Goal: Task Accomplishment & Management: Manage account settings

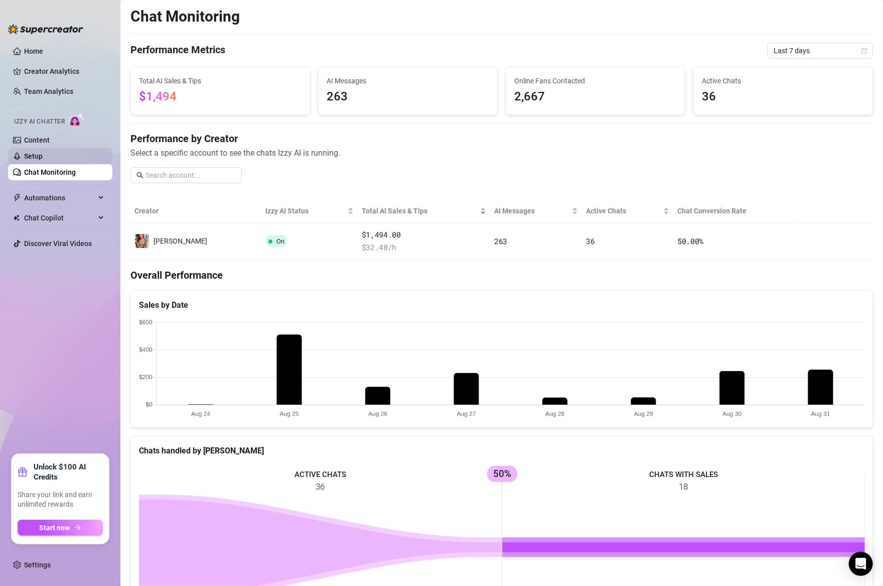
click at [42, 154] on link "Setup" at bounding box center [33, 156] width 19 height 8
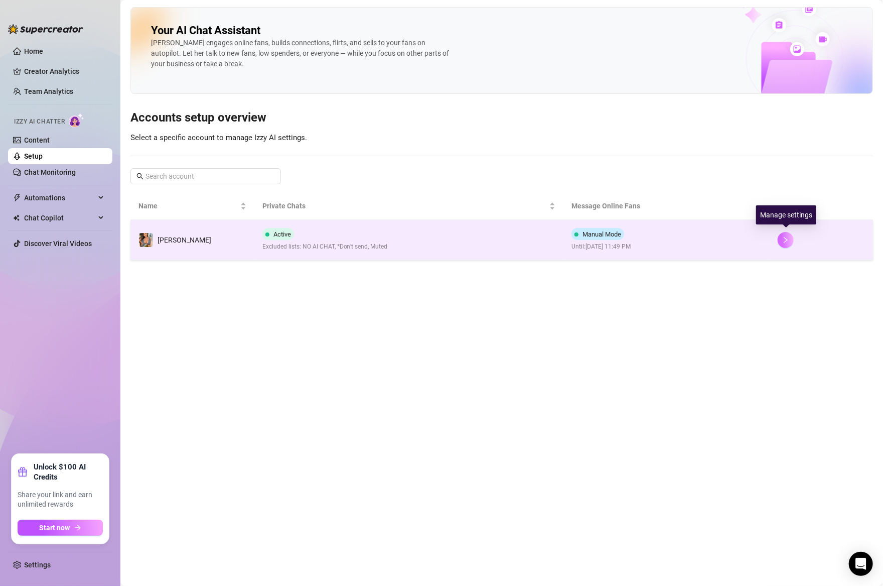
click at [786, 237] on icon "right" at bounding box center [786, 239] width 7 height 7
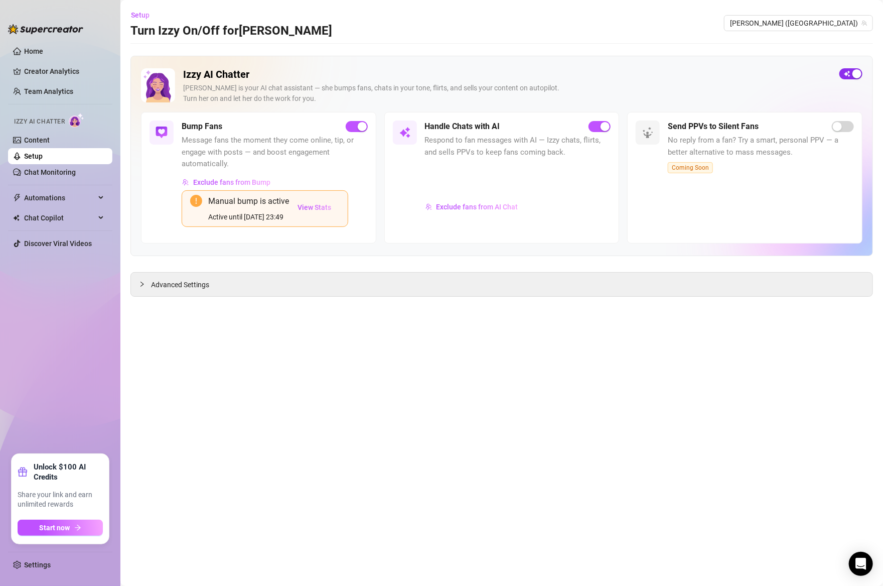
click at [854, 71] on div "button" at bounding box center [857, 73] width 9 height 9
